Goal: Information Seeking & Learning: Learn about a topic

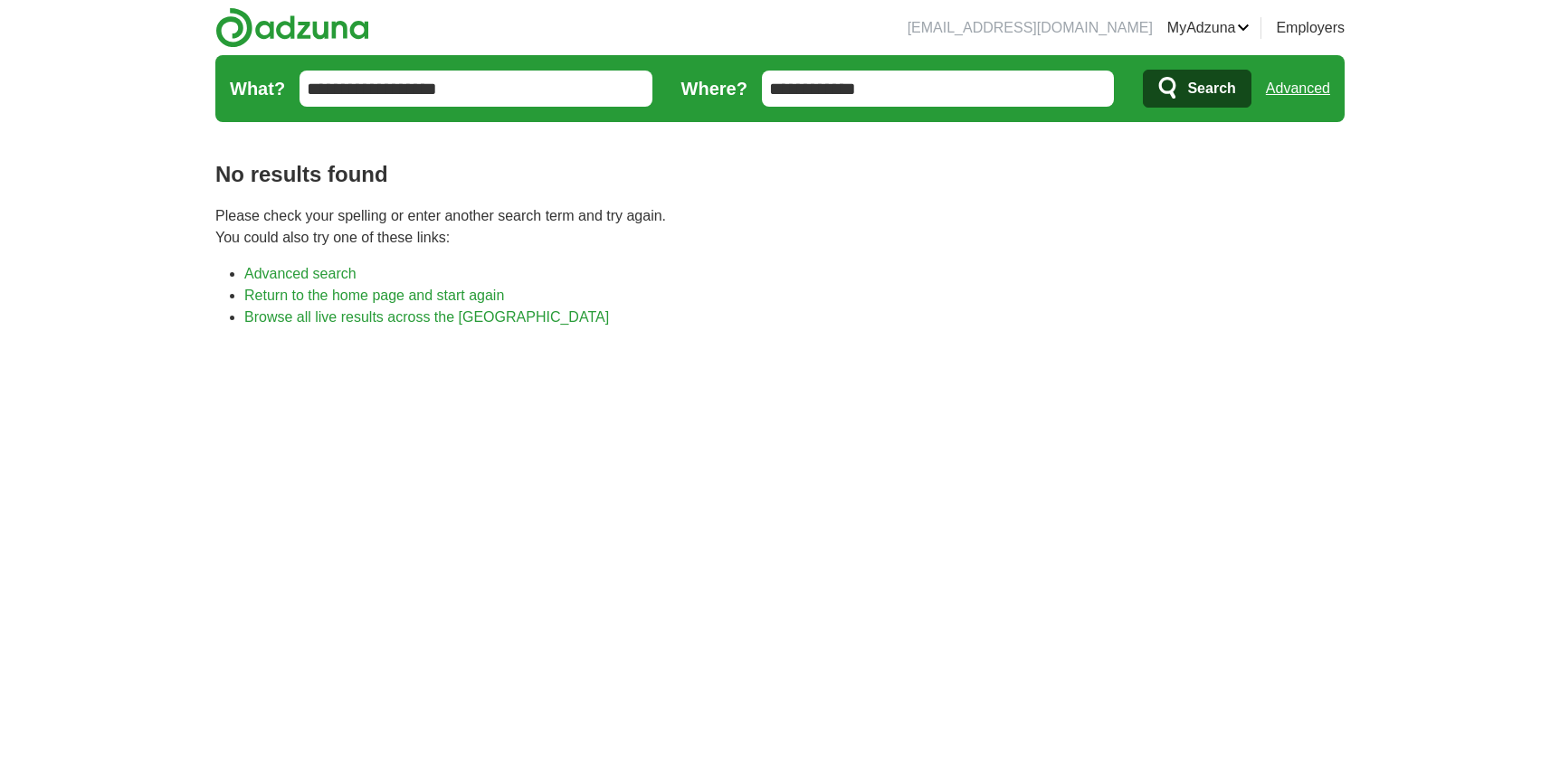
click at [970, 93] on input "**********" at bounding box center [938, 88] width 353 height 37
click at [1150, 97] on button "Search" at bounding box center [1196, 89] width 108 height 38
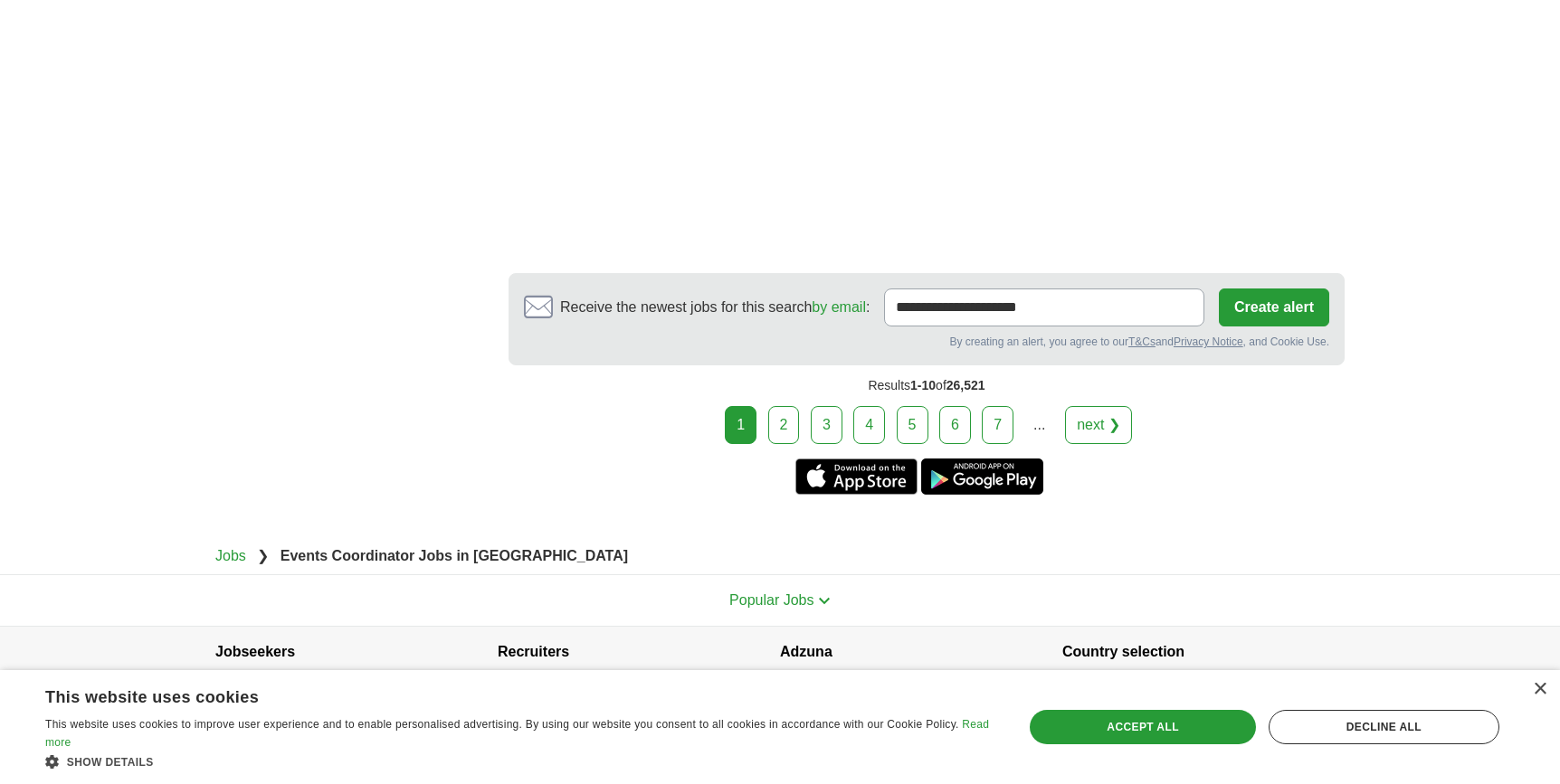
scroll to position [3299, 0]
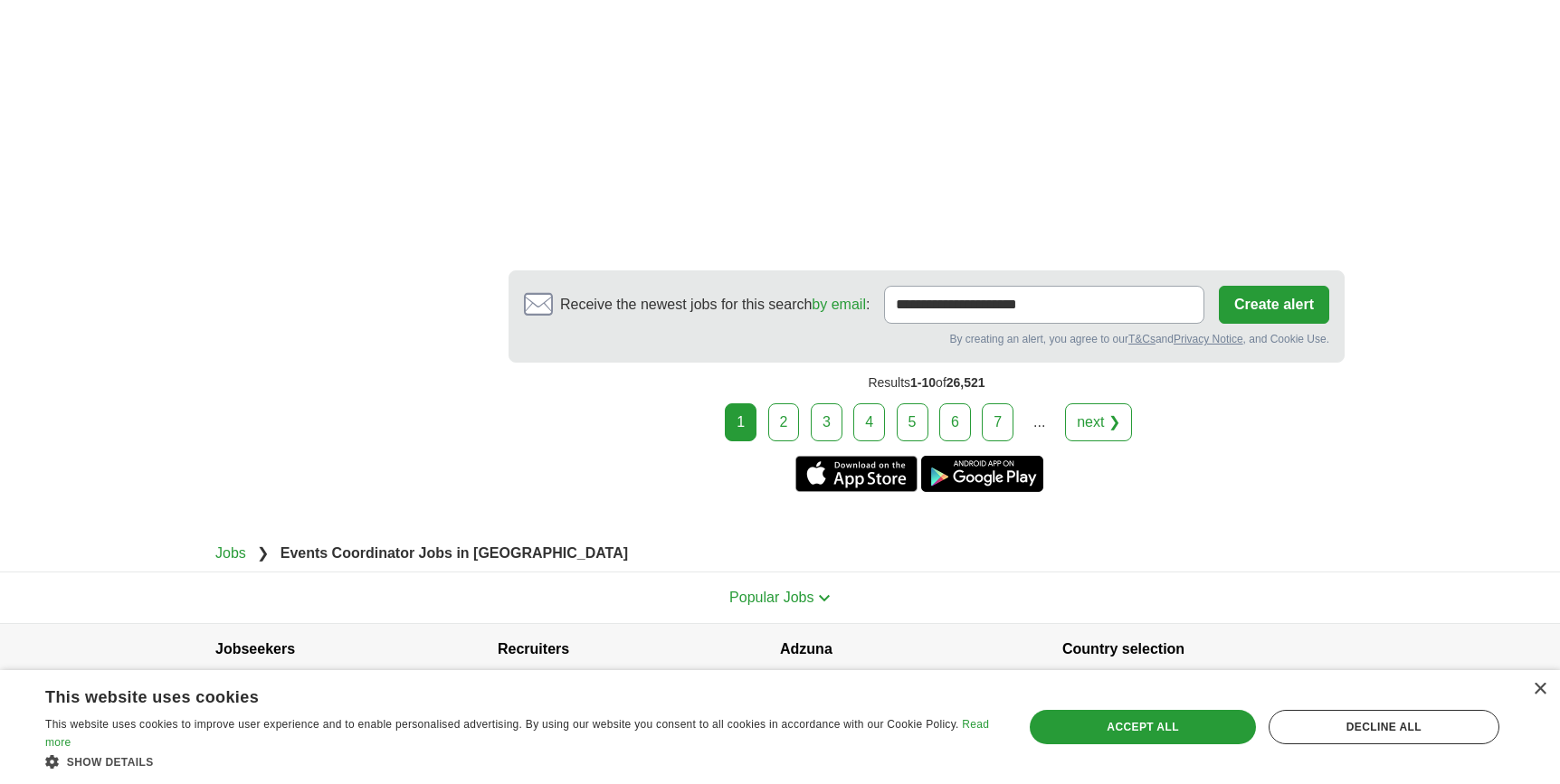
click at [791, 403] on link "2" at bounding box center [783, 422] width 32 height 38
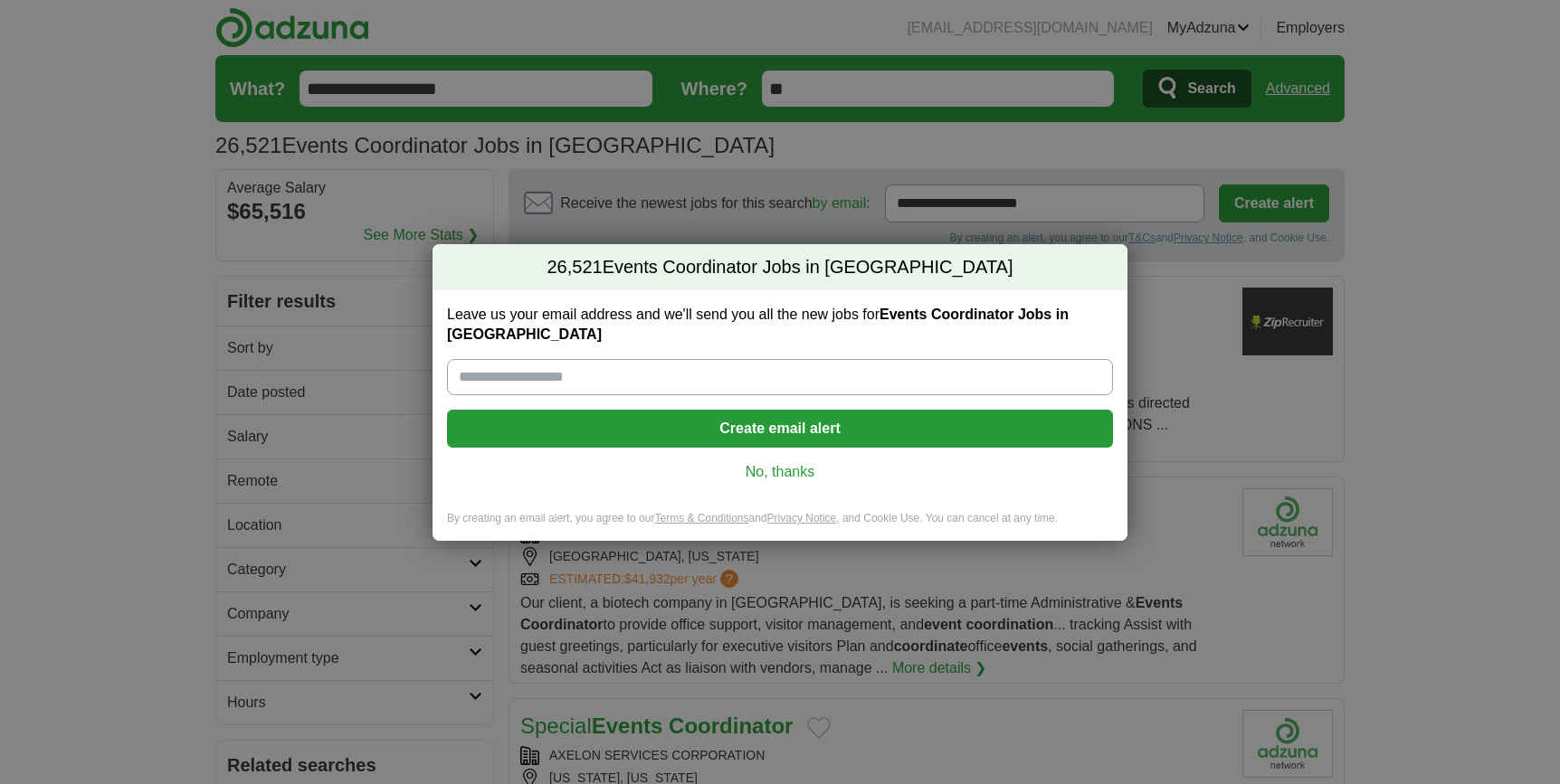
click at [784, 462] on link "No, thanks" at bounding box center [780, 472] width 637 height 20
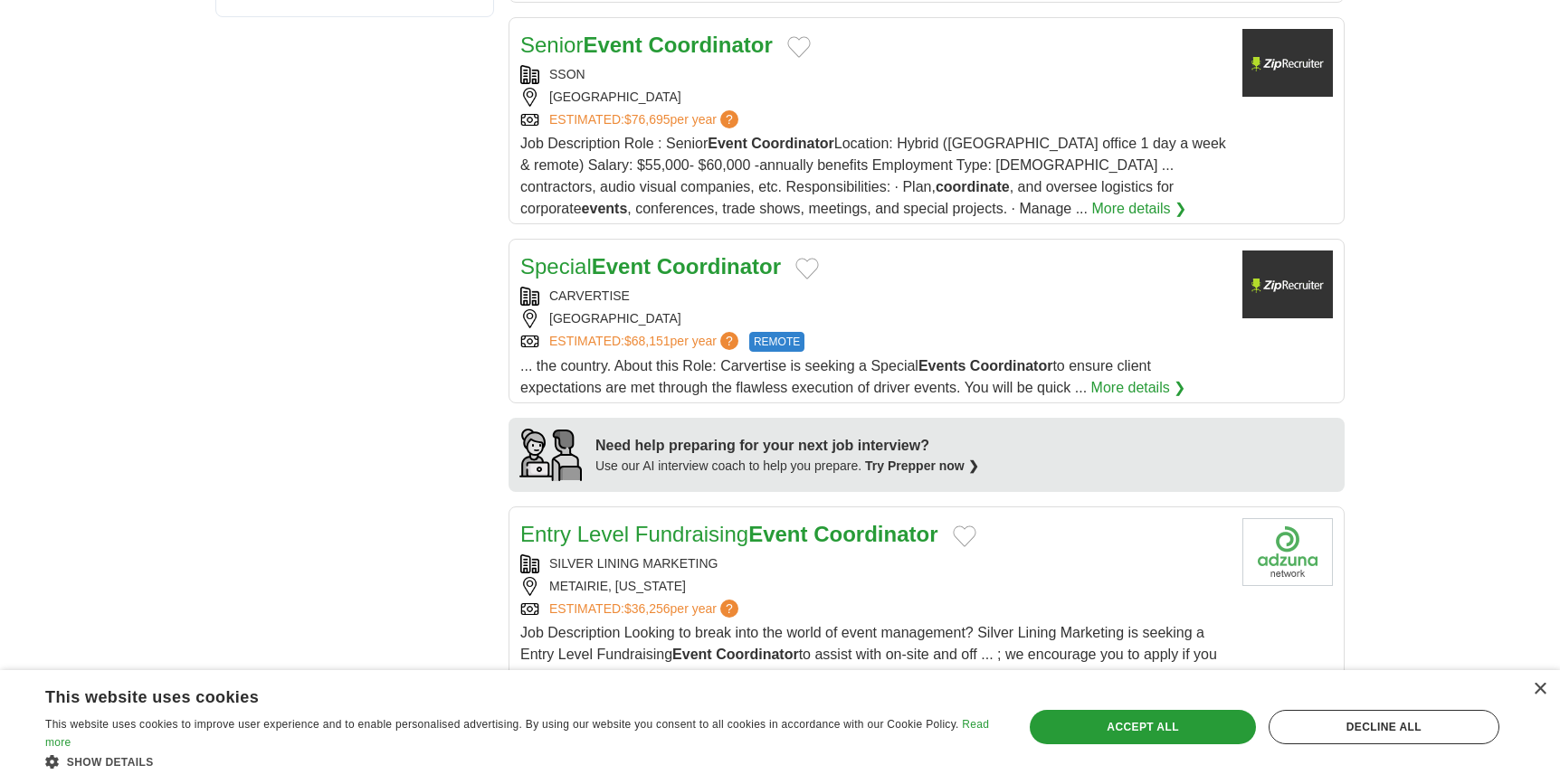
scroll to position [1179, 0]
click at [717, 270] on strong "Coordinator" at bounding box center [718, 267] width 123 height 25
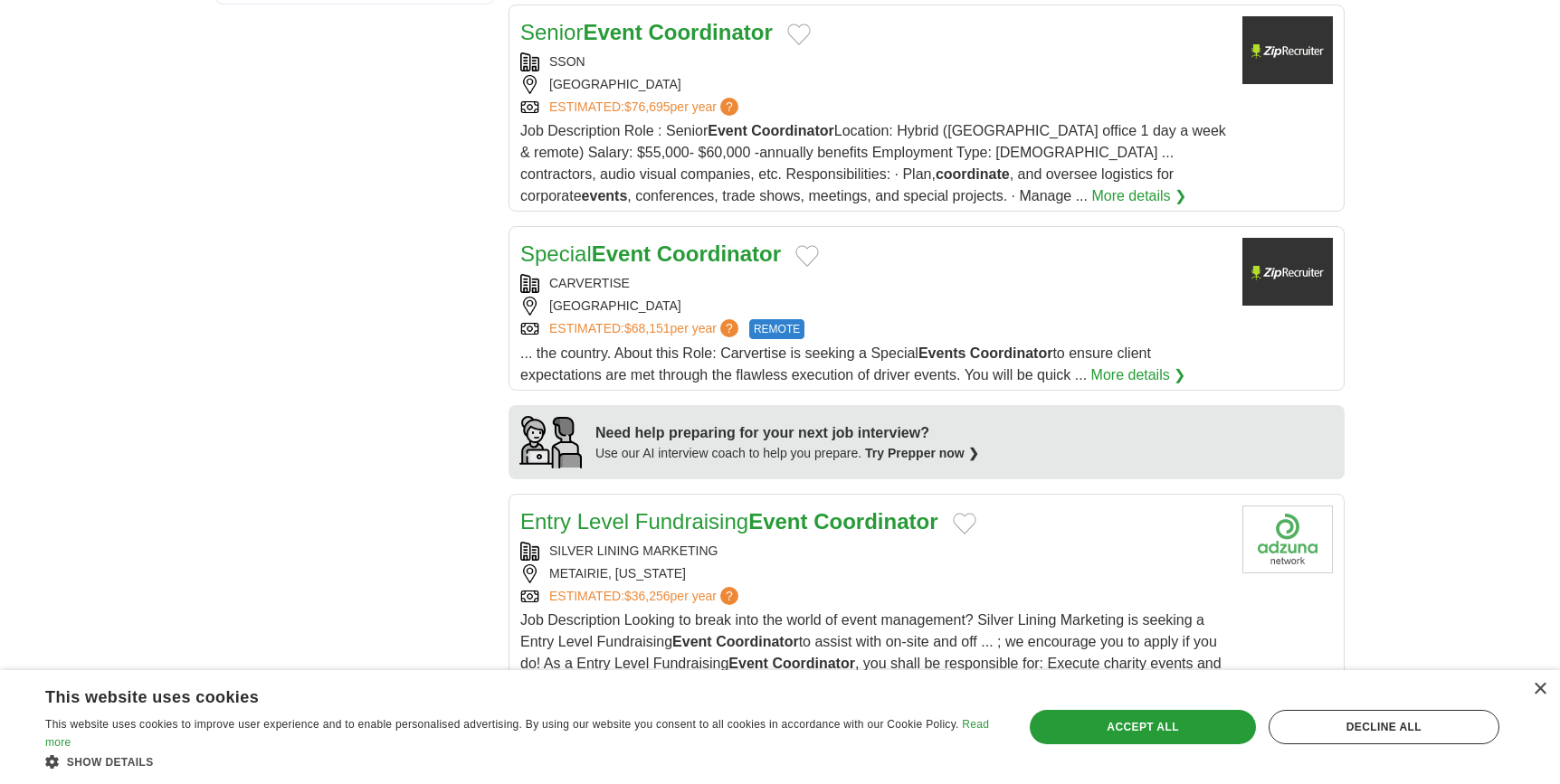
scroll to position [1174, 0]
